Goal: Task Accomplishment & Management: Manage account settings

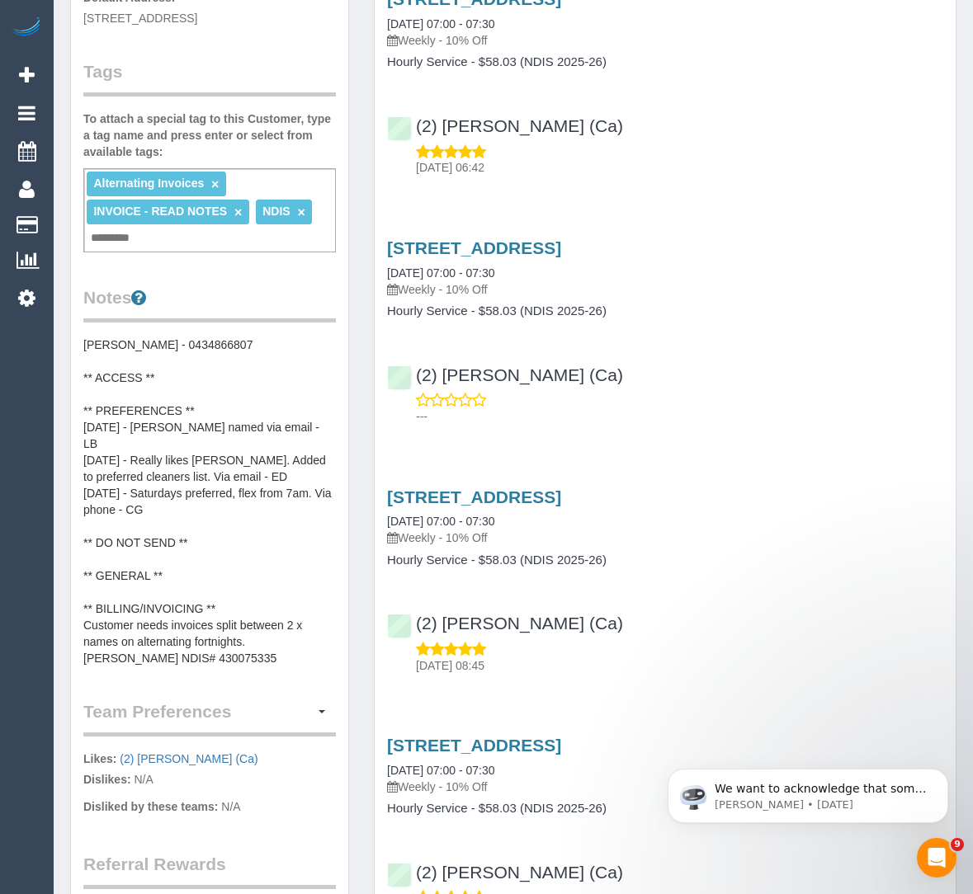
scroll to position [443, 0]
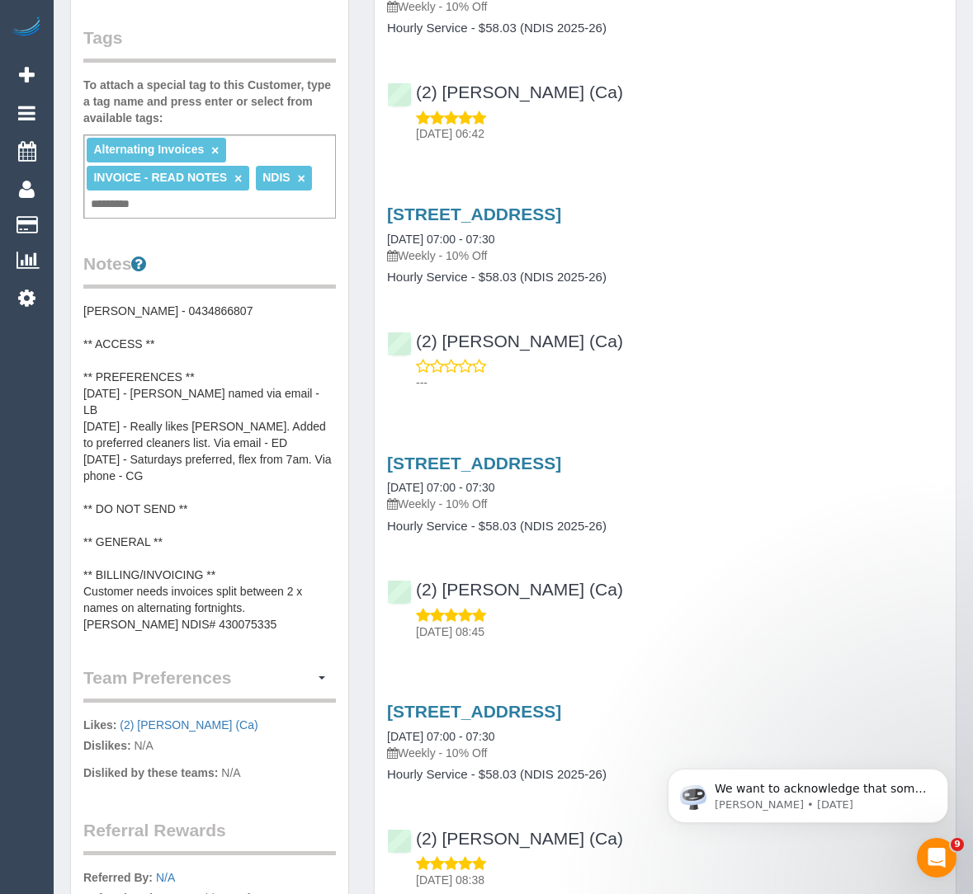
click at [259, 591] on pre "[PERSON_NAME] - 0434866807 ** ACCESS ** ** PREFERENCES ** [DATE] - [PERSON_NAME…" at bounding box center [209, 468] width 252 height 330
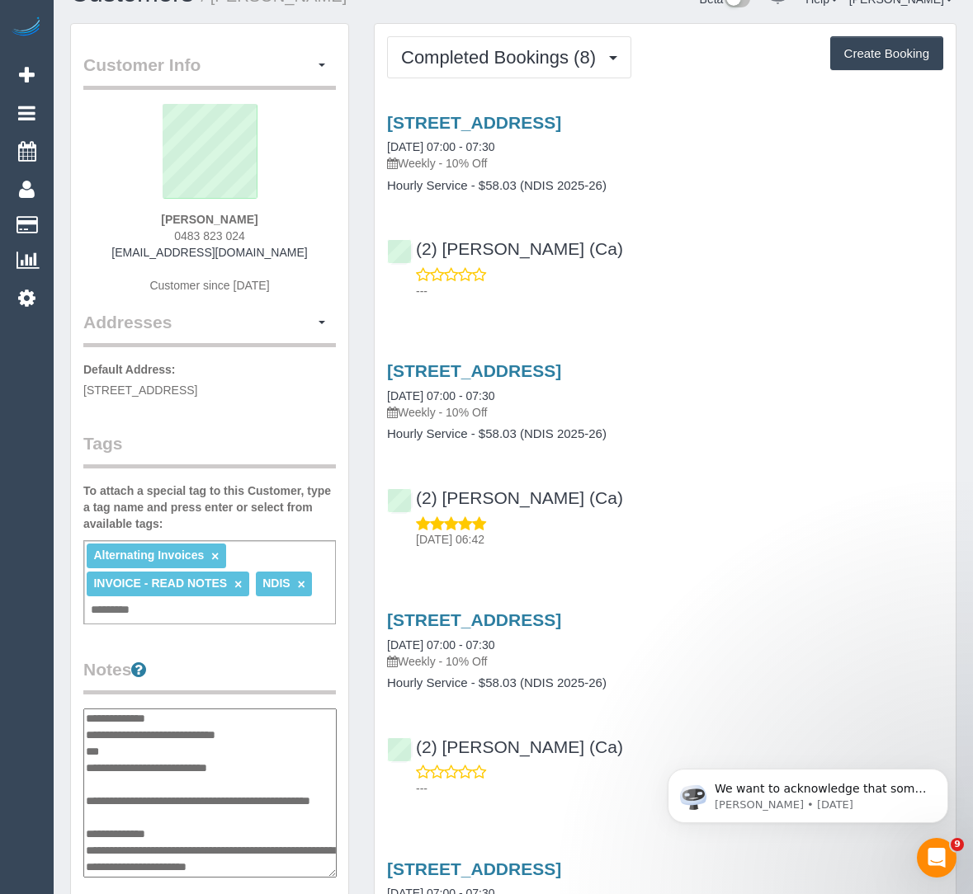
scroll to position [0, 0]
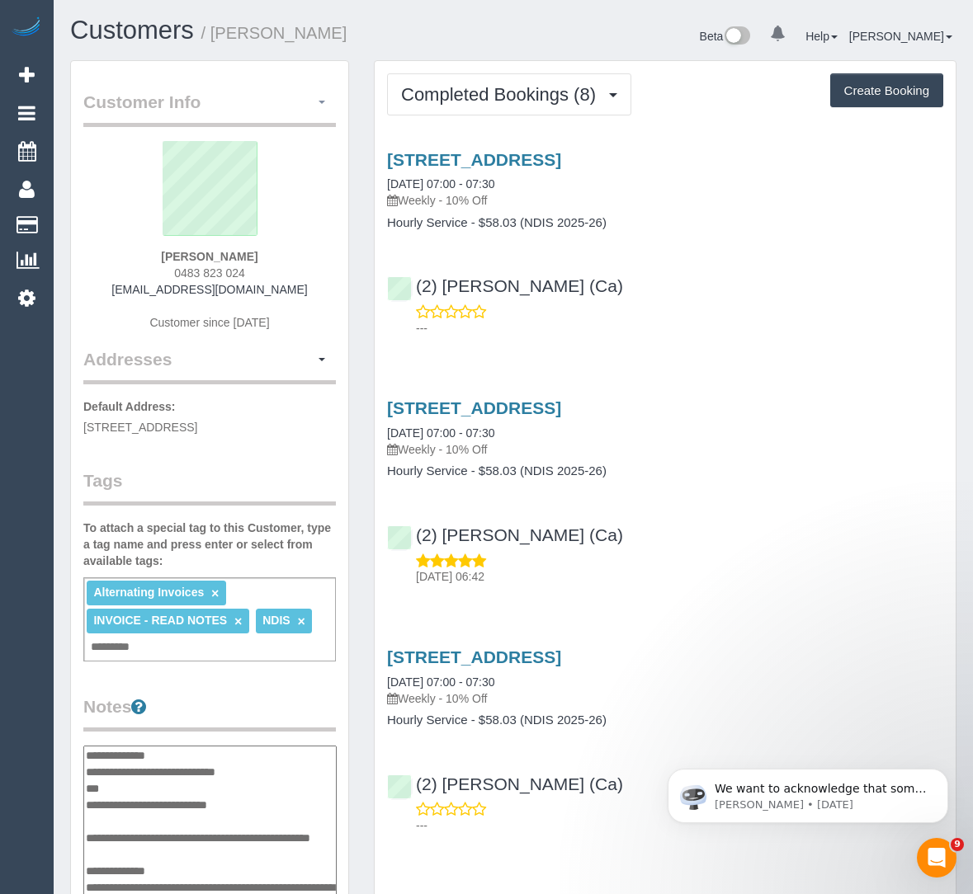
click at [324, 101] on span "button" at bounding box center [321, 102] width 7 height 3
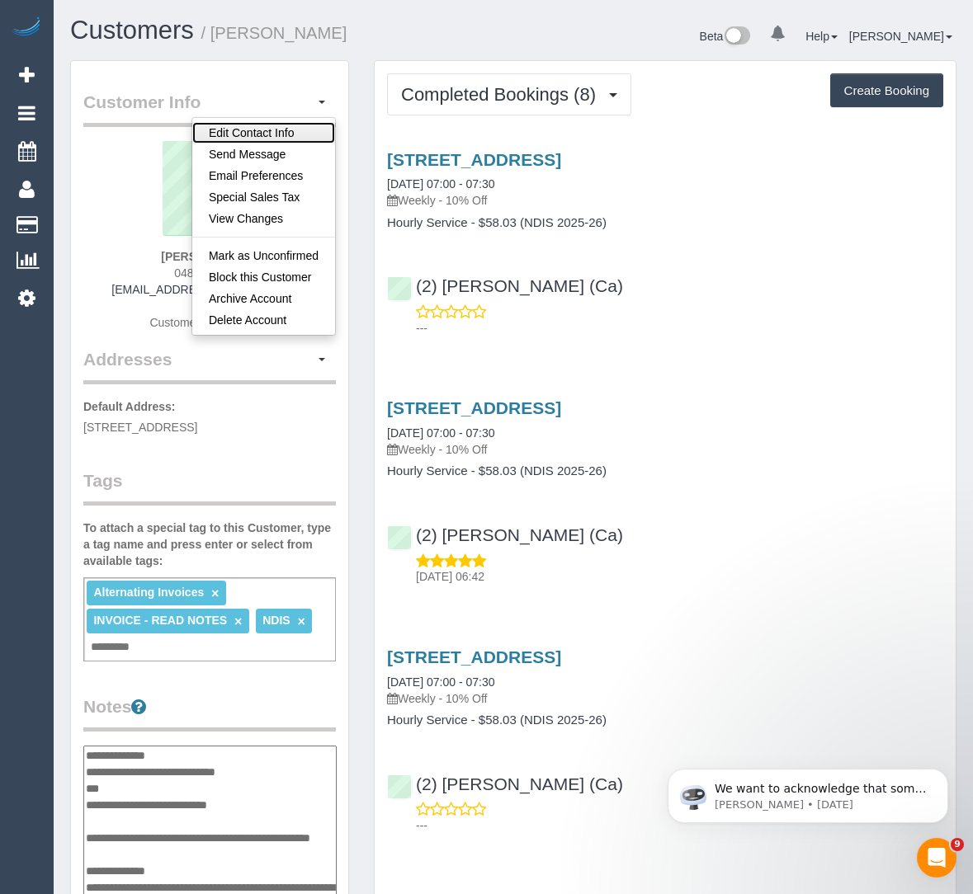
click at [304, 126] on link "Edit Contact Info" at bounding box center [263, 132] width 143 height 21
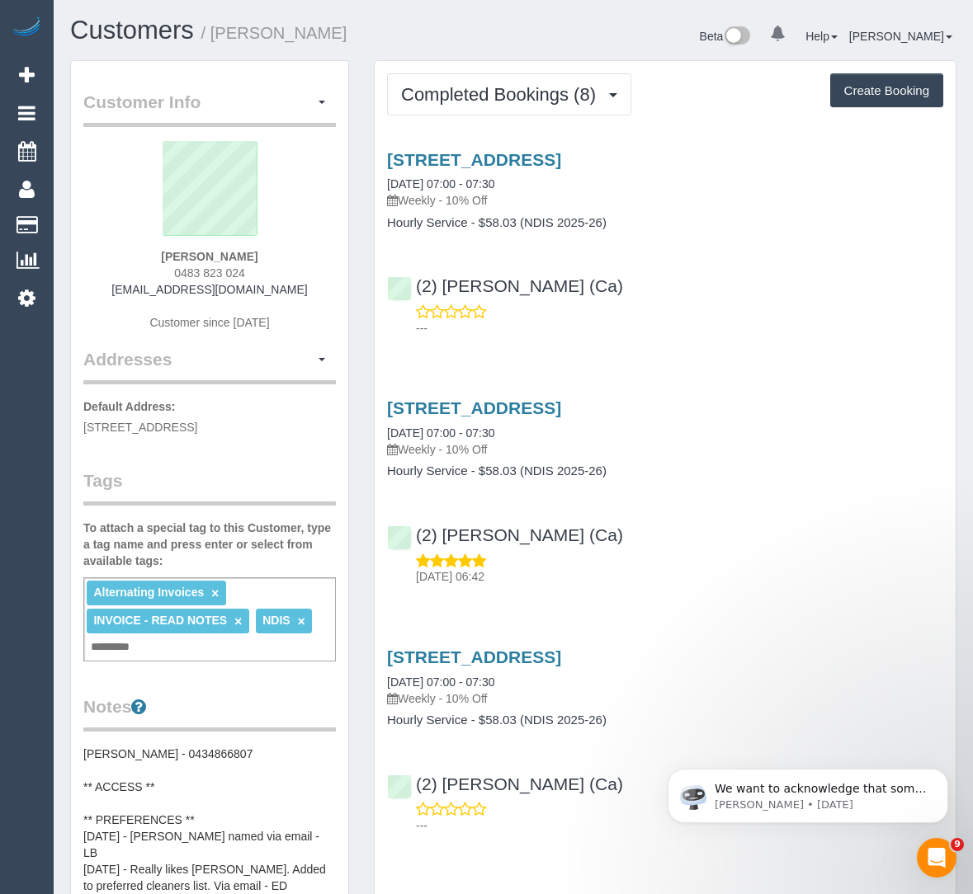
select select "VIC"
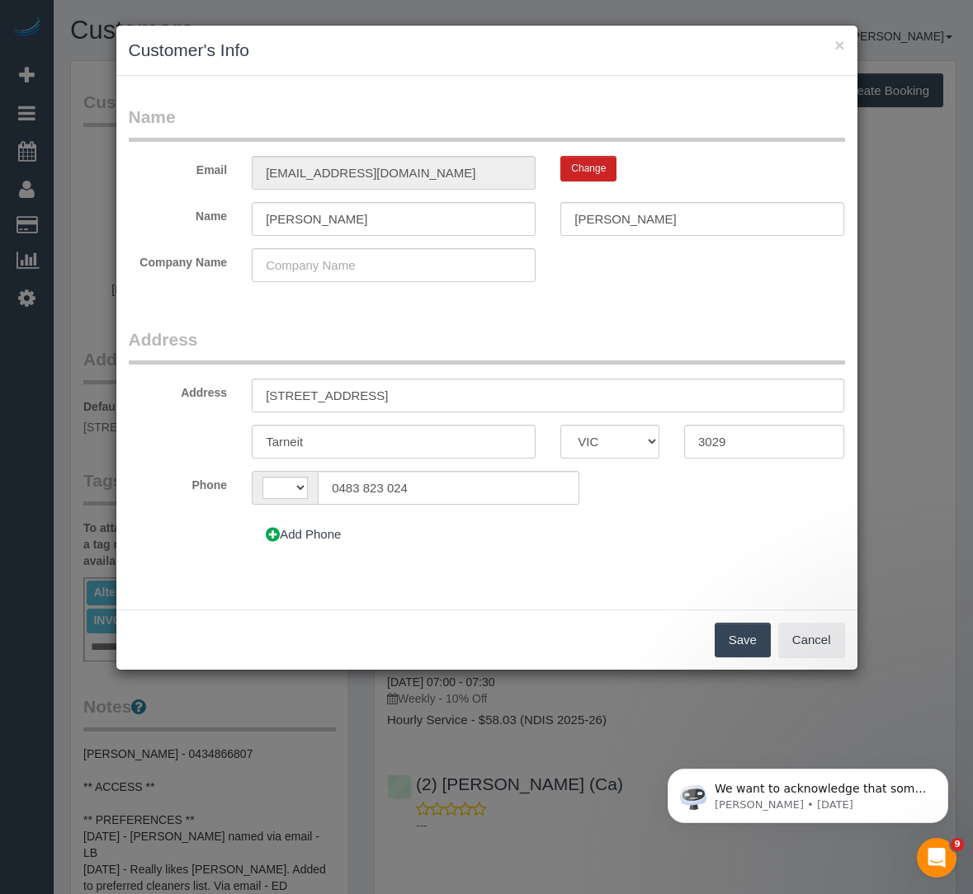
select select "string:AU"
click at [394, 214] on input "[PERSON_NAME]" at bounding box center [394, 219] width 284 height 34
type input "B"
type input "[PERSON_NAME]"
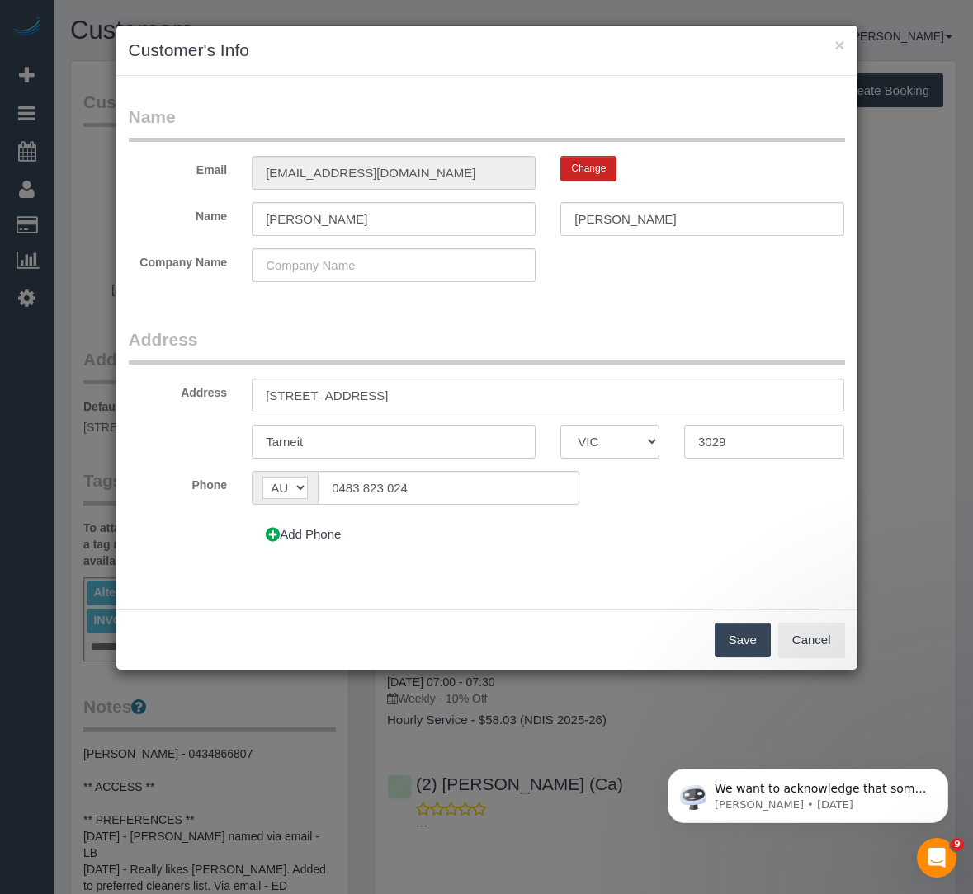
click at [731, 629] on button "Save" at bounding box center [742, 640] width 56 height 35
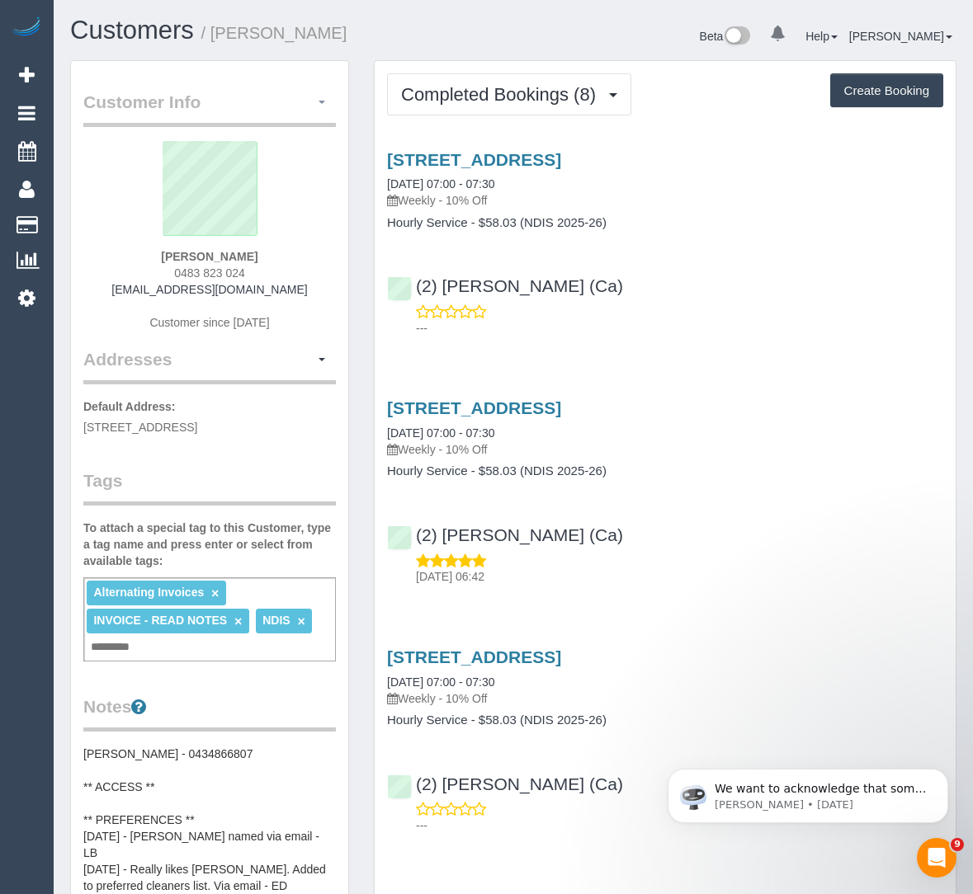
click at [318, 112] on button "button" at bounding box center [322, 103] width 28 height 26
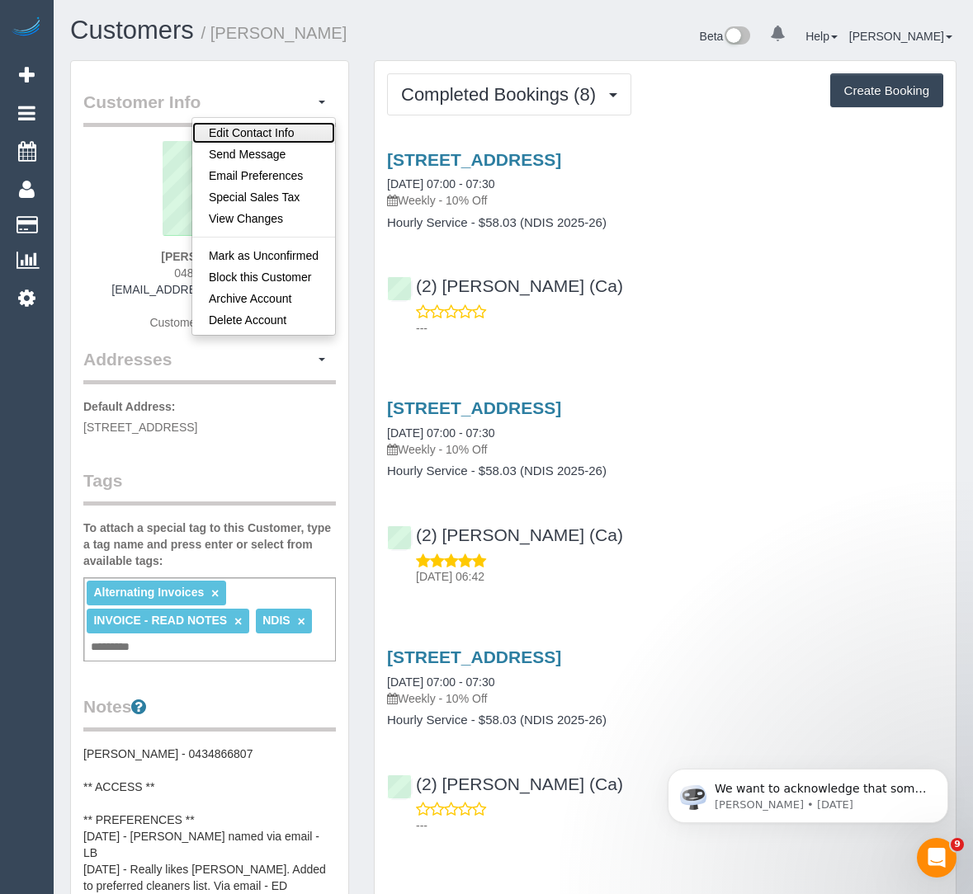
click at [312, 134] on link "Edit Contact Info" at bounding box center [263, 132] width 143 height 21
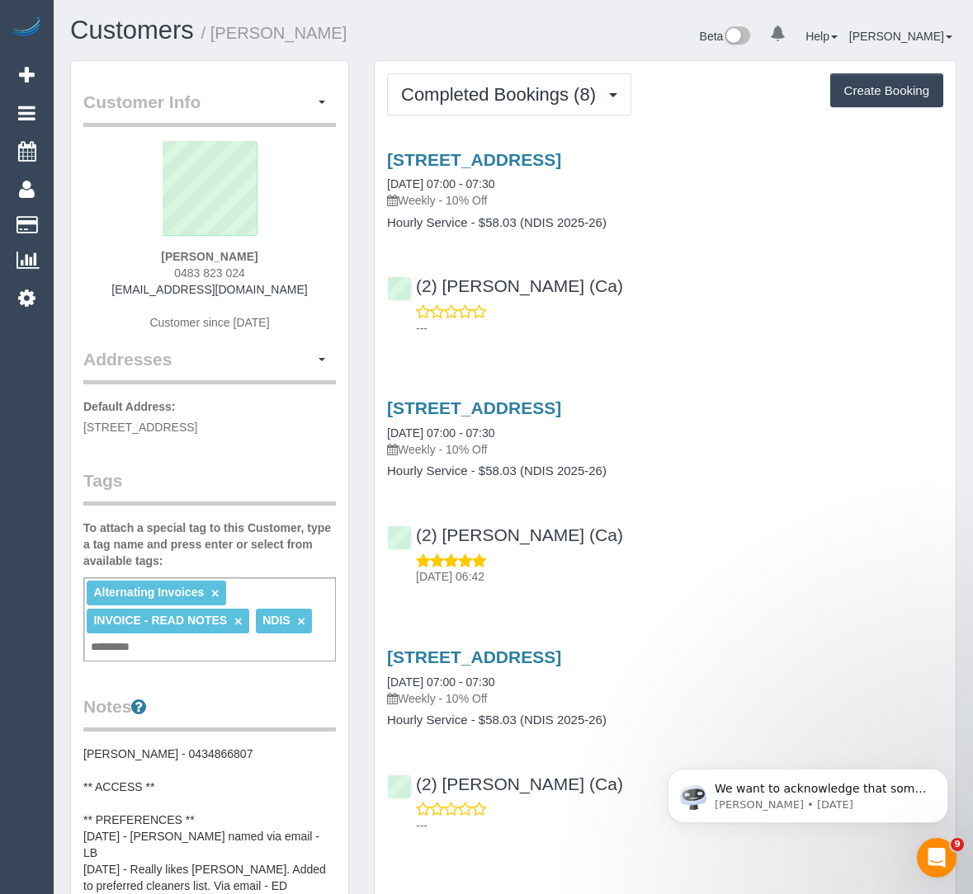
select select "VIC"
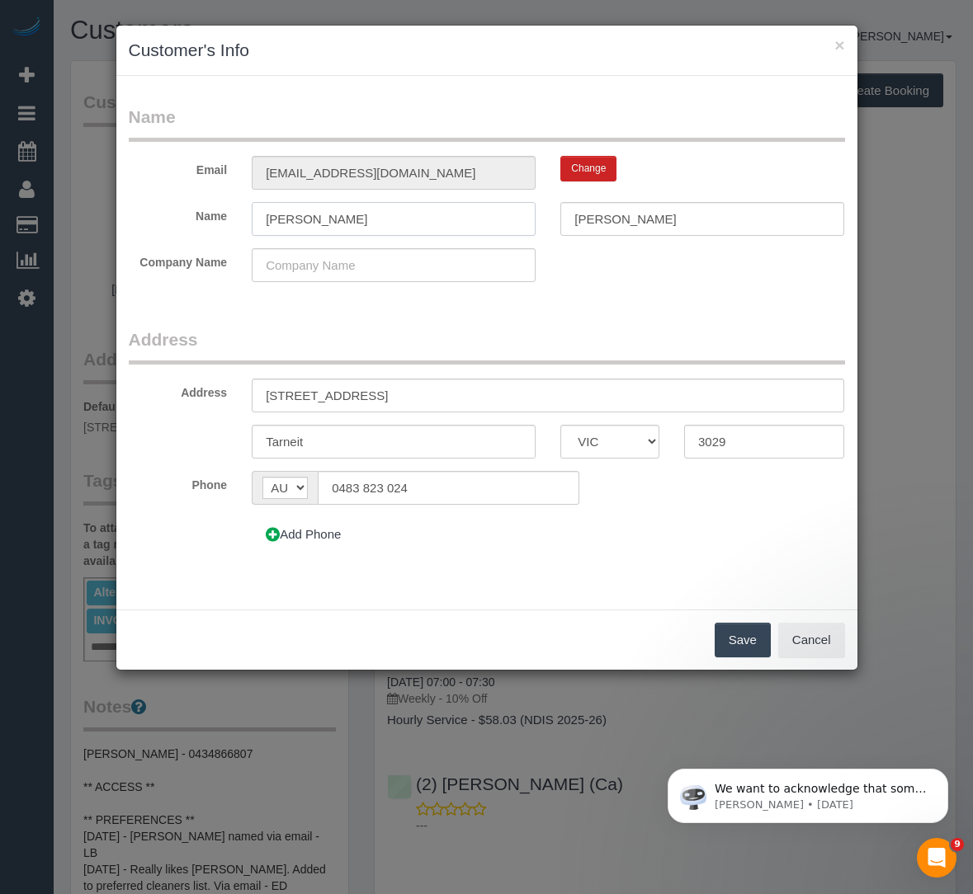
click at [290, 217] on input "[PERSON_NAME]" at bounding box center [394, 219] width 284 height 34
type input "Rachael"
click at [744, 642] on button "Save" at bounding box center [742, 640] width 56 height 35
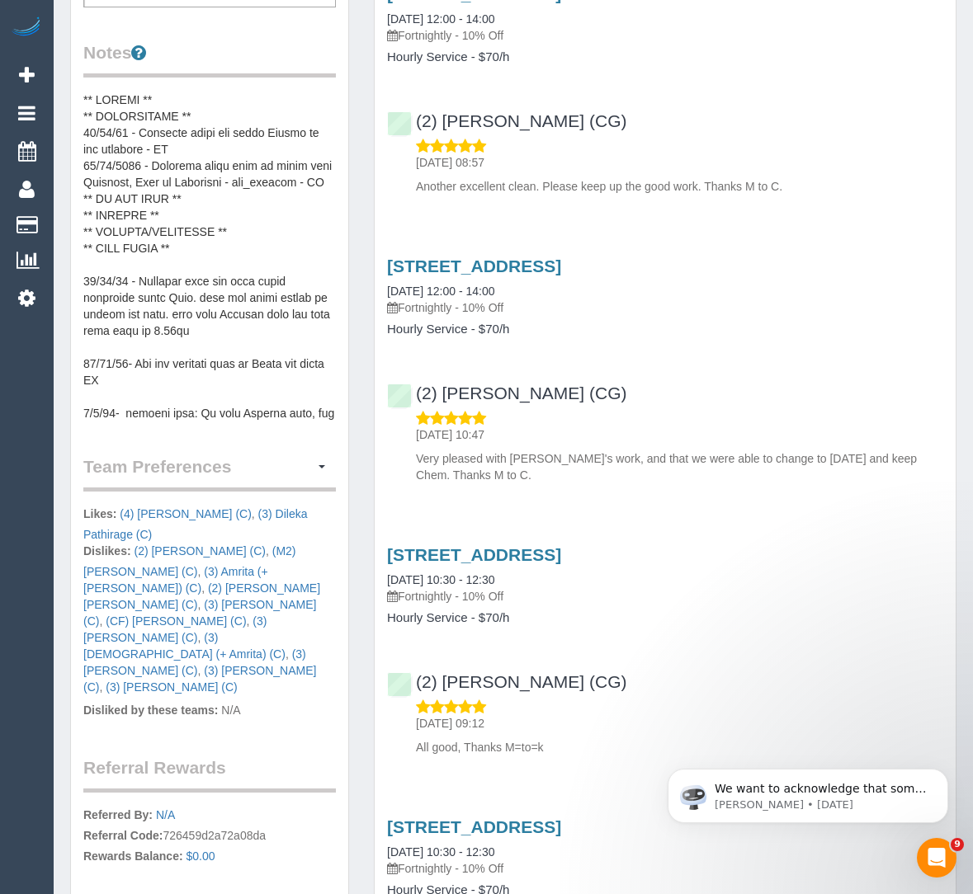
scroll to position [718, 0]
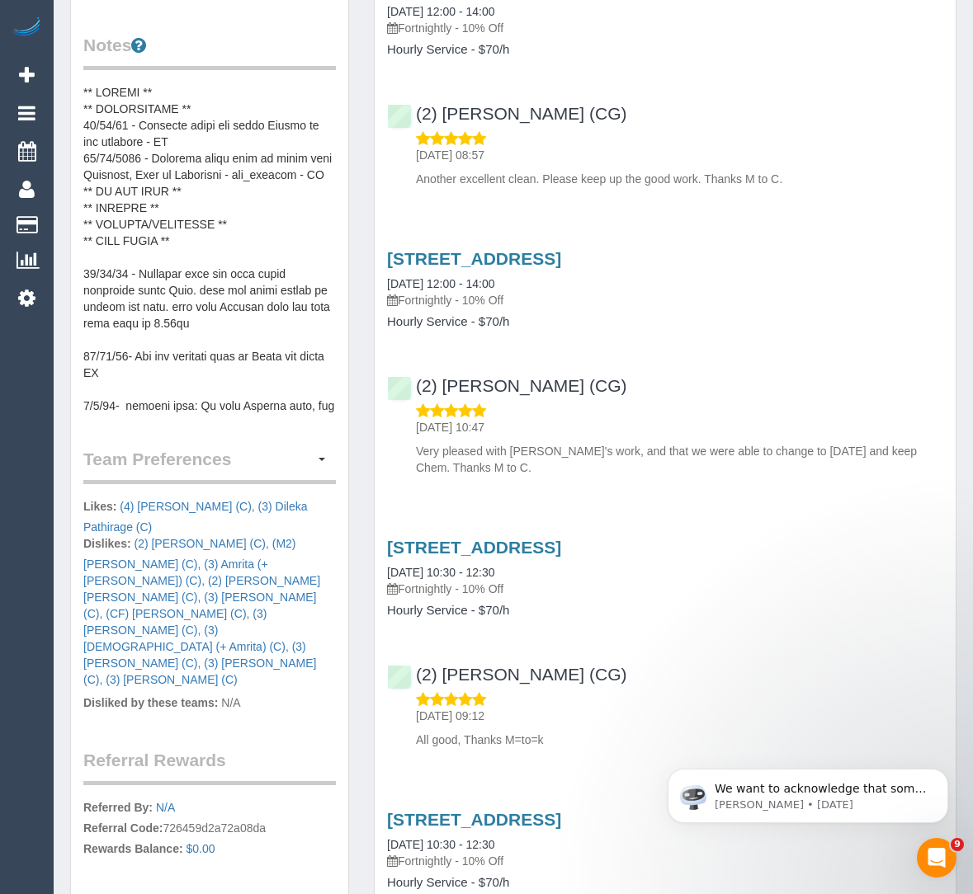
click at [186, 349] on pre at bounding box center [209, 249] width 252 height 330
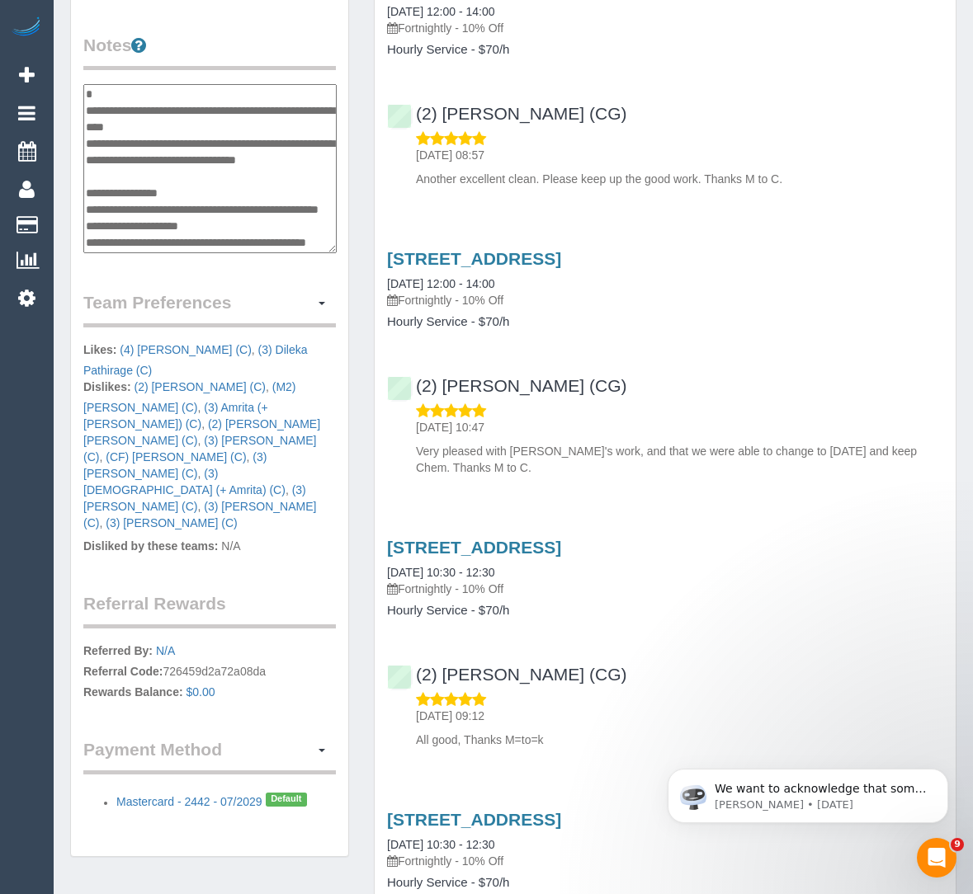
scroll to position [0, 0]
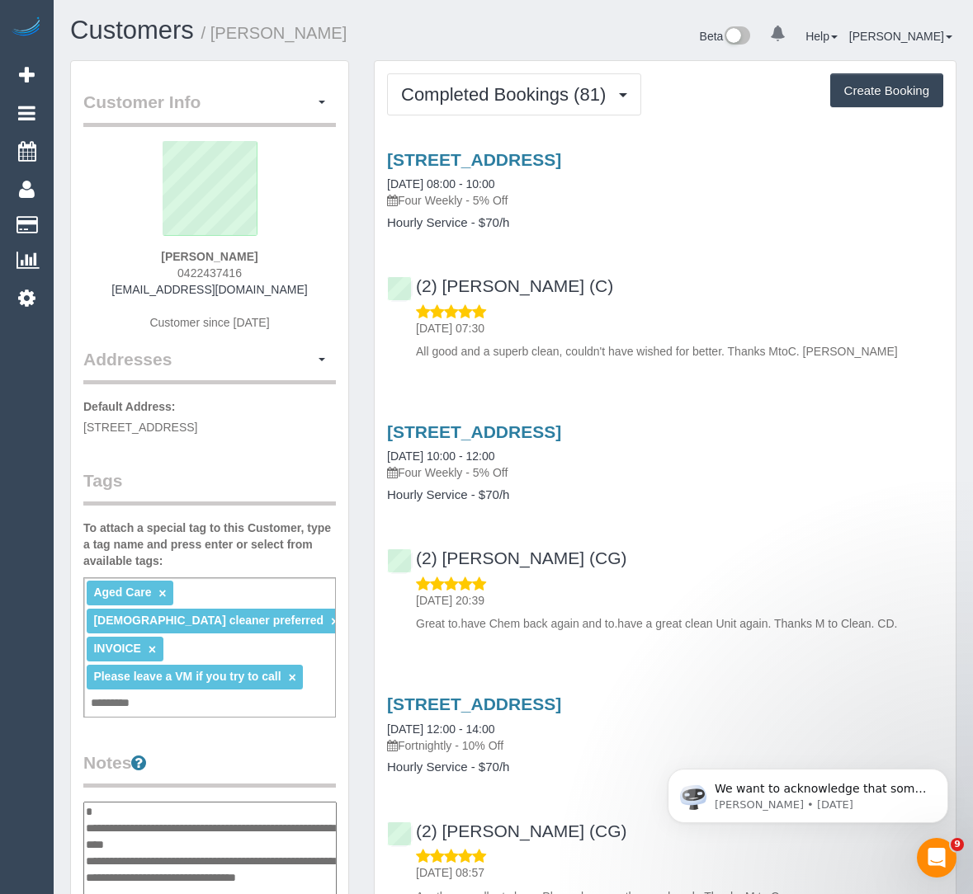
drag, startPoint x: 145, startPoint y: 253, endPoint x: 271, endPoint y: 254, distance: 126.2
click at [271, 254] on div "Christopher Daley 0422437416 cdaley397@gmail.com Customer since 2019" at bounding box center [209, 244] width 252 height 206
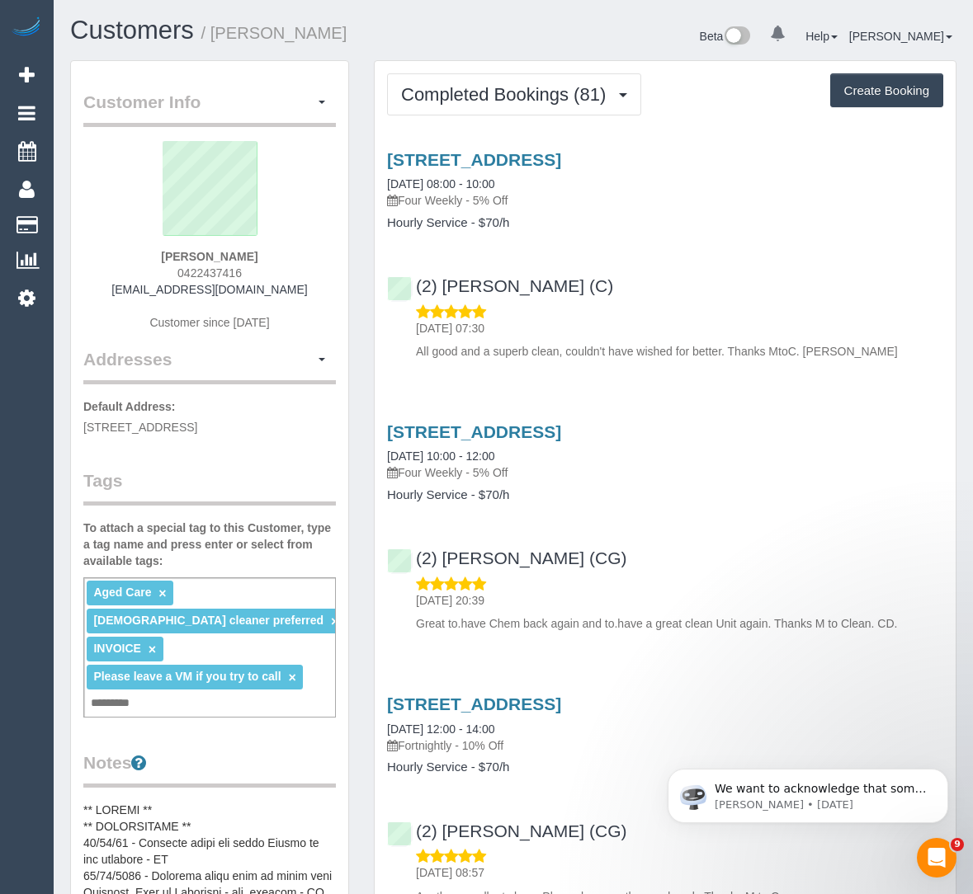
copy strong "Christopher Daley"
drag, startPoint x: 382, startPoint y: 136, endPoint x: 697, endPoint y: 164, distance: 316.4
click at [697, 164] on div "5/32 Lawn Rd, Noble Park, VIC 3174 27/09/2025 08:00 - 10:00 Four Weekly - 5% Of…" at bounding box center [665, 251] width 581 height 231
copy link "5/32 Lawn Rd, Noble Park, VIC 3174"
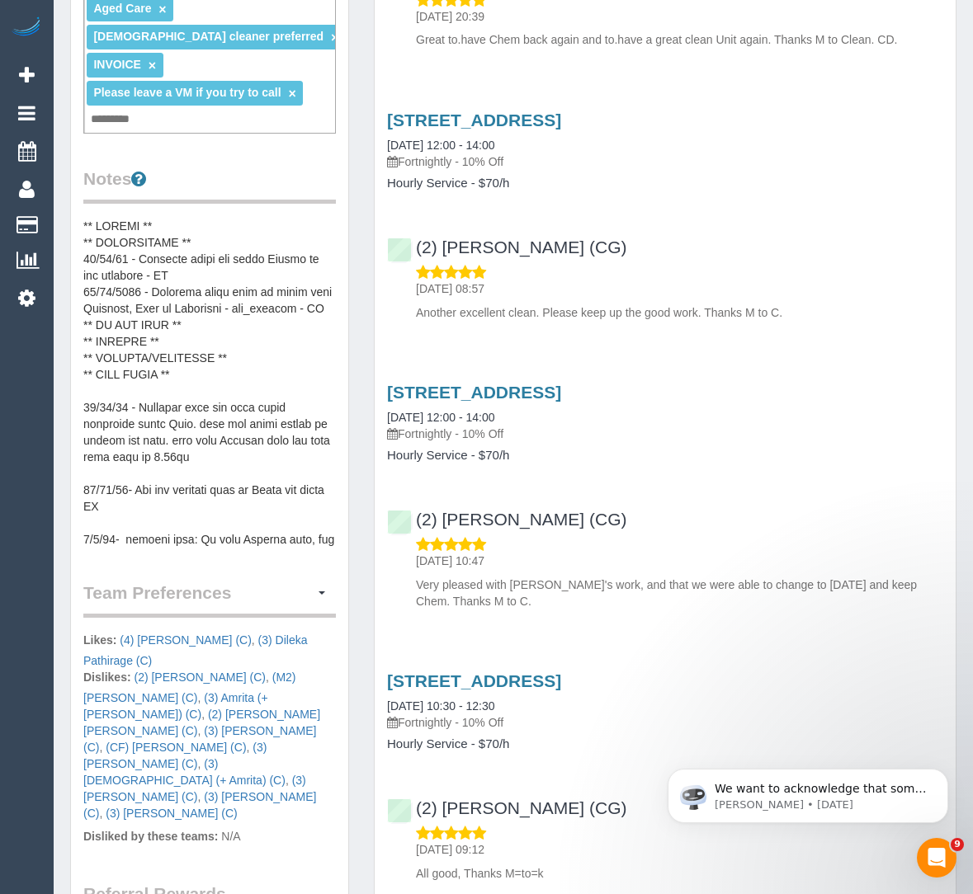
scroll to position [585, 0]
click at [204, 429] on pre at bounding box center [209, 382] width 252 height 330
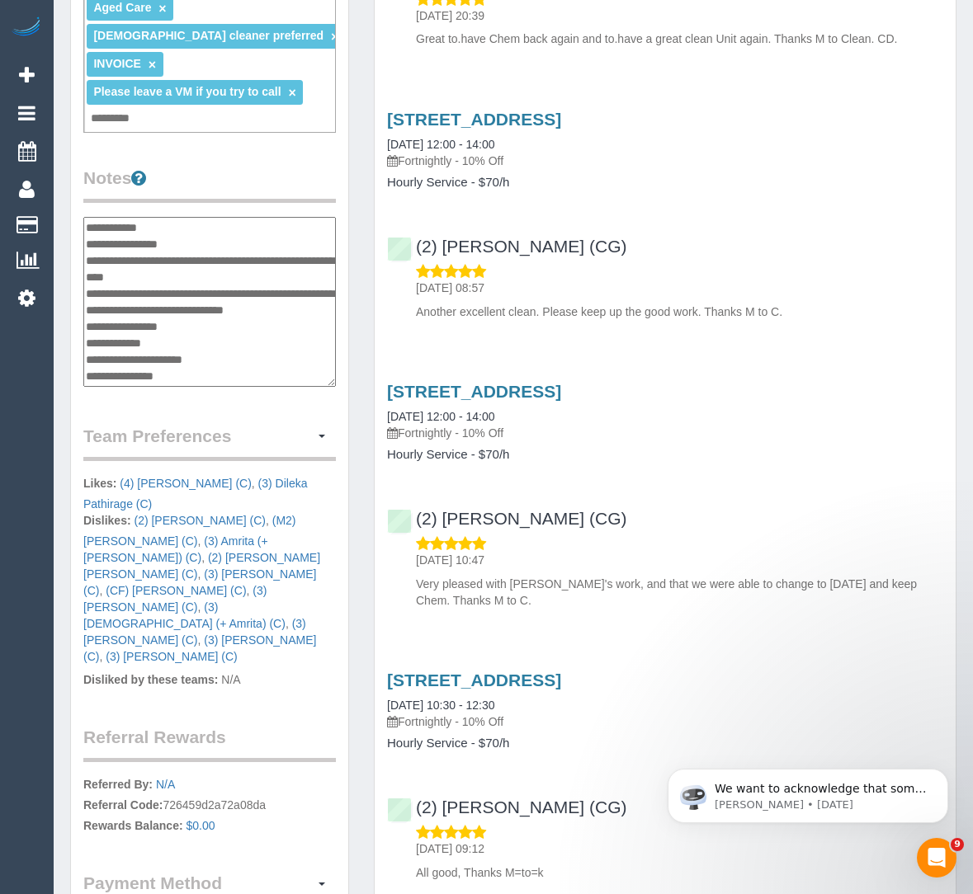
scroll to position [1204, 0]
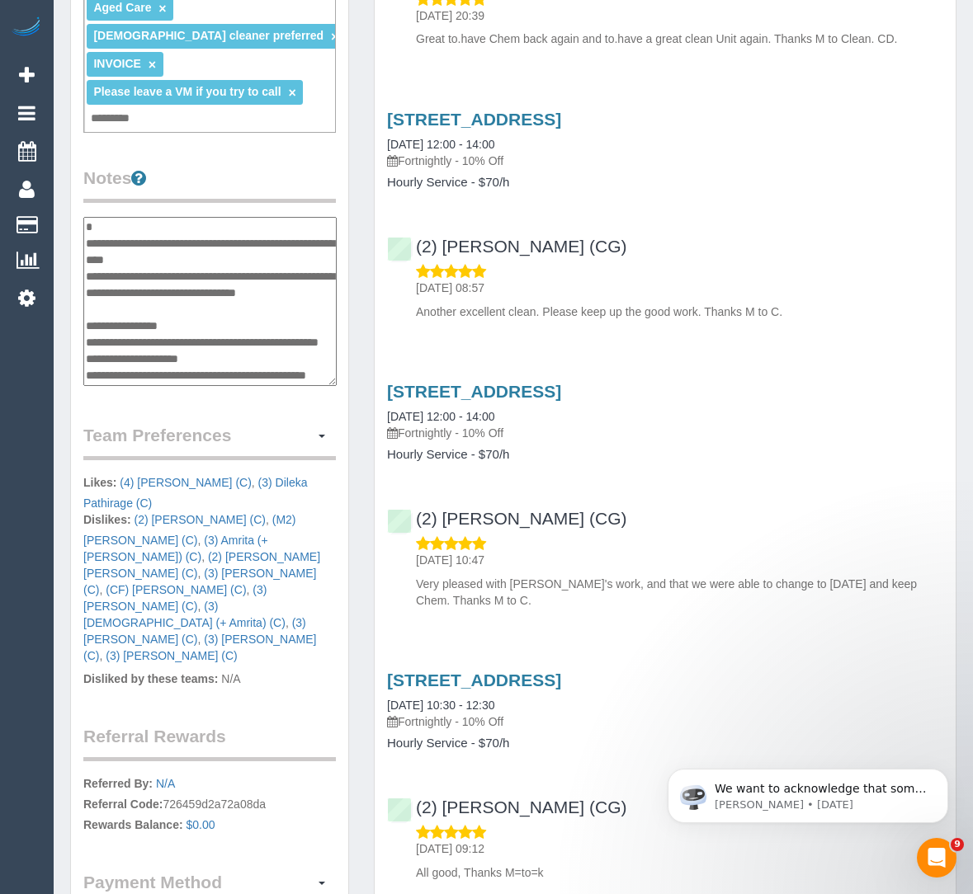
drag, startPoint x: 300, startPoint y: 373, endPoint x: 255, endPoint y: 359, distance: 47.5
click at [255, 359] on textarea at bounding box center [209, 301] width 253 height 169
